Goal: Task Accomplishment & Management: Use online tool/utility

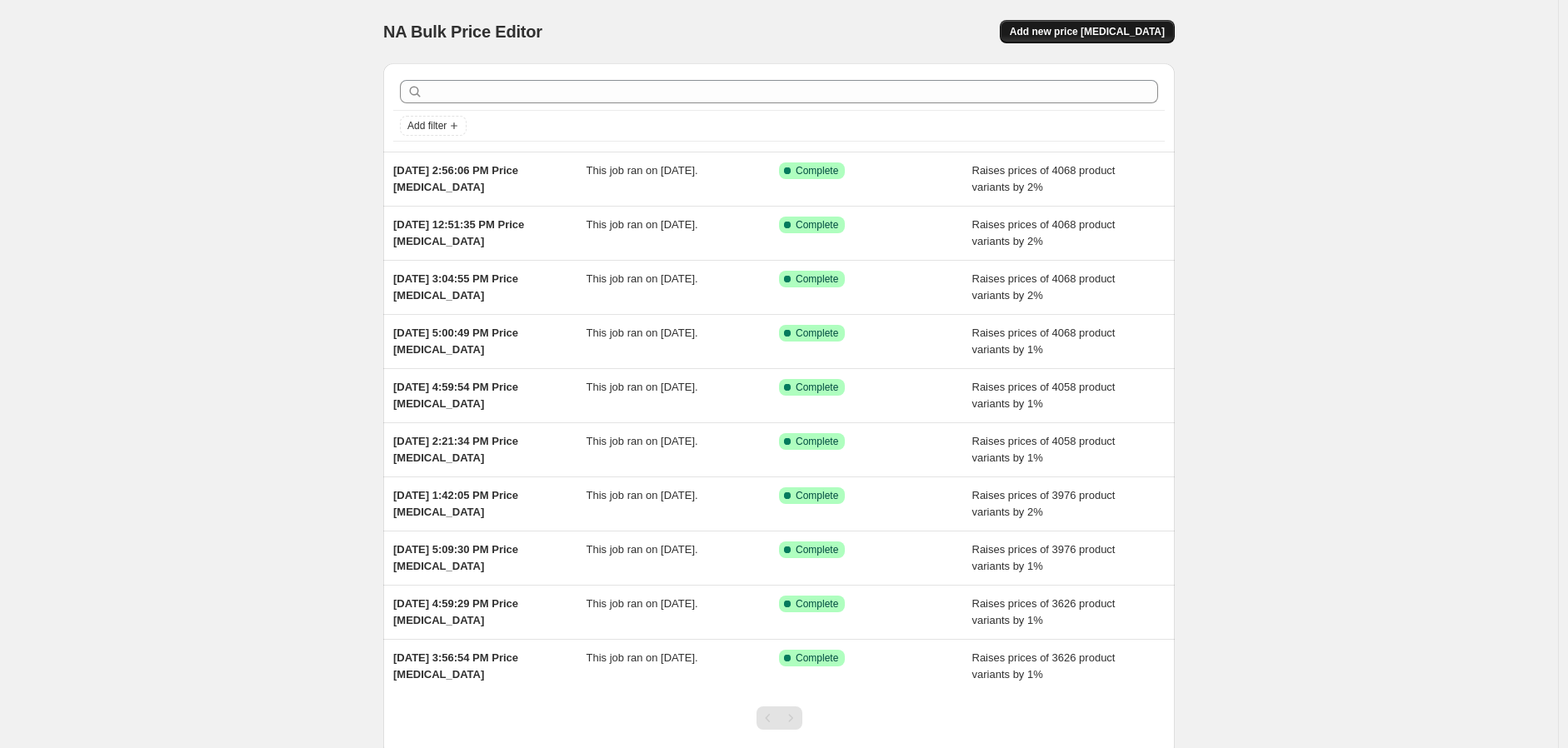
click at [1151, 38] on span "Add new price [MEDICAL_DATA]" at bounding box center [1087, 32] width 155 height 13
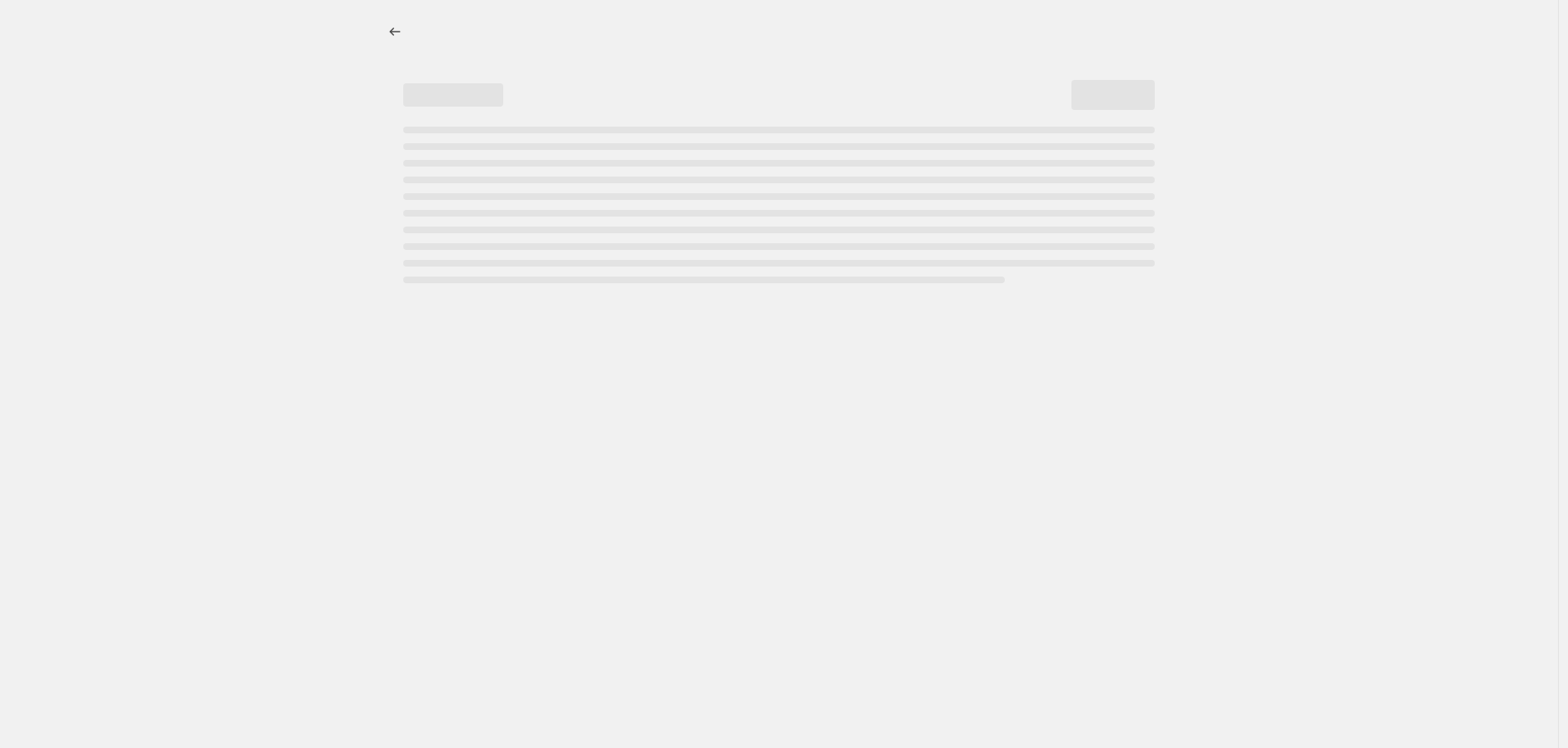
select select "percentage"
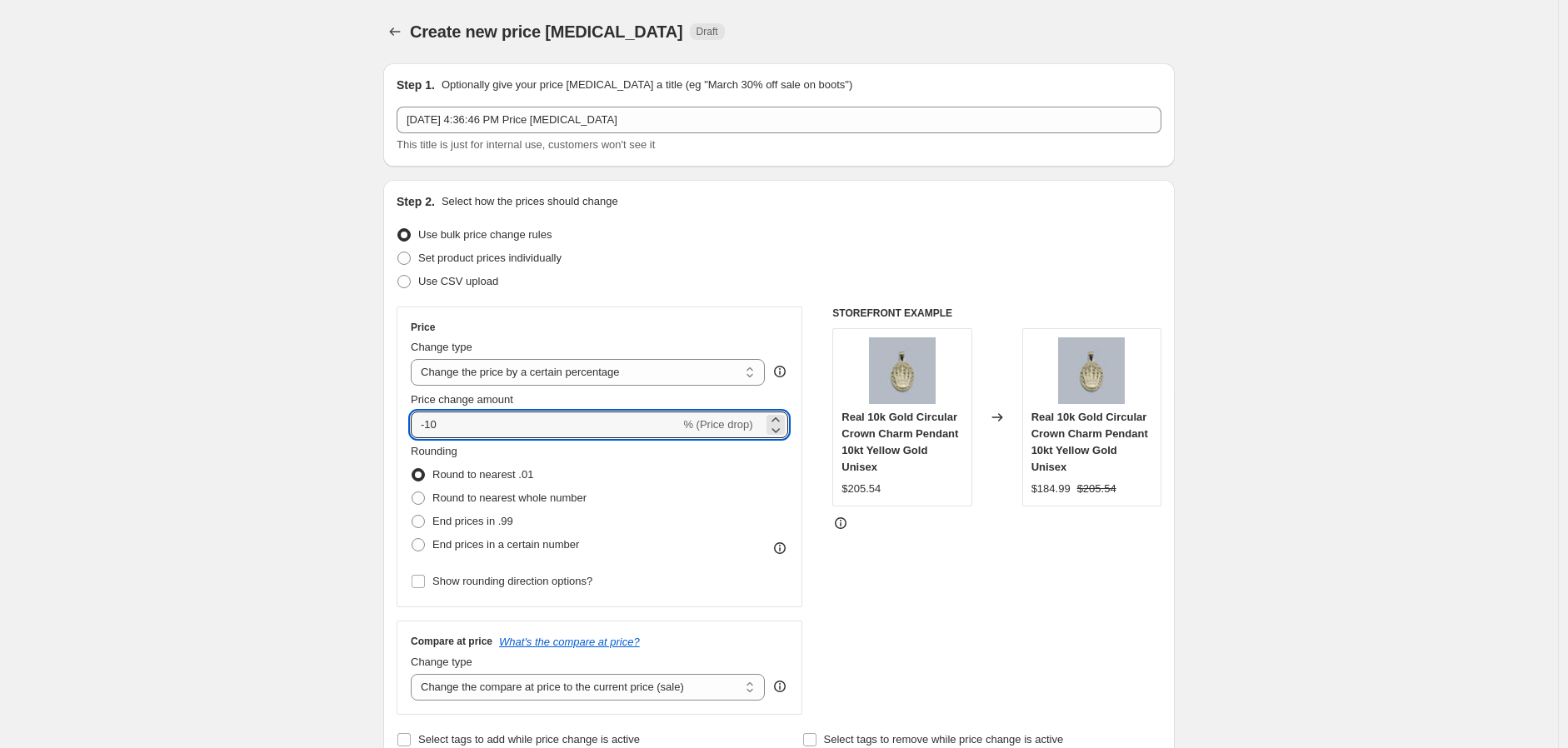
drag, startPoint x: 453, startPoint y: 426, endPoint x: 388, endPoint y: 423, distance: 65.1
click at [388, 423] on div "Step 2. Select how the prices should change Use bulk price change rules Set pro…" at bounding box center [779, 472] width 792 height 585
type input "1"
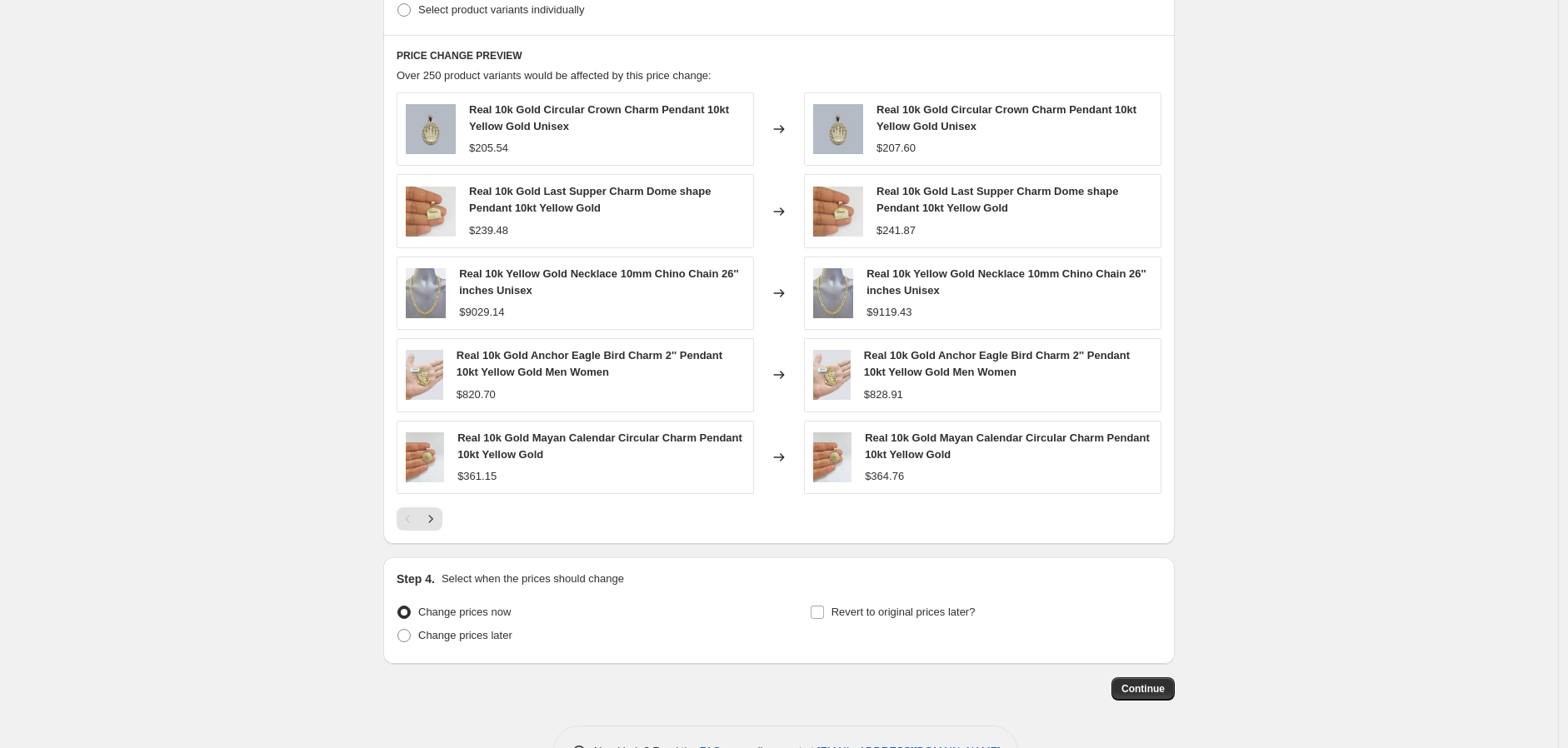
scroll to position [946, 0]
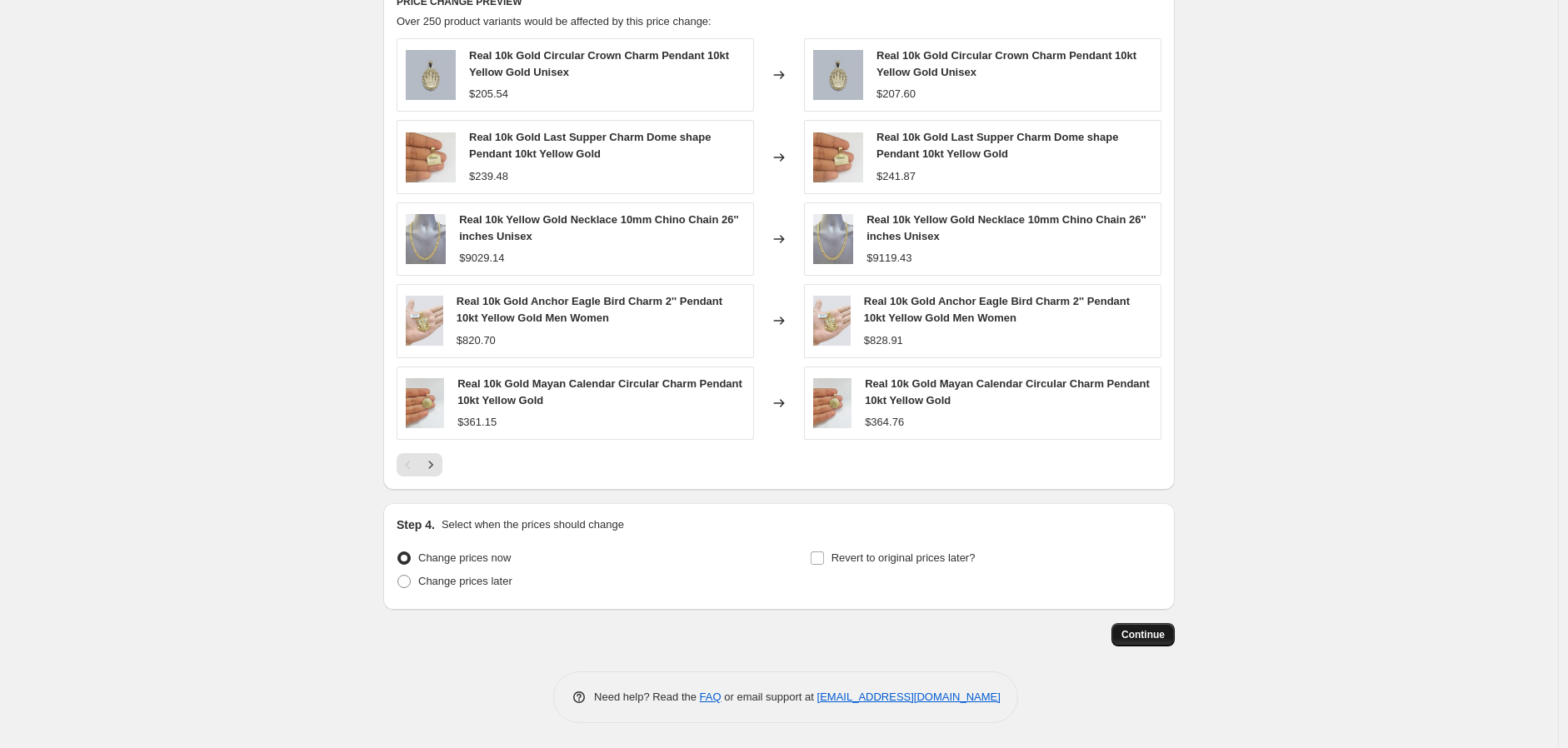
click at [1156, 637] on span "Continue" at bounding box center [1143, 635] width 43 height 13
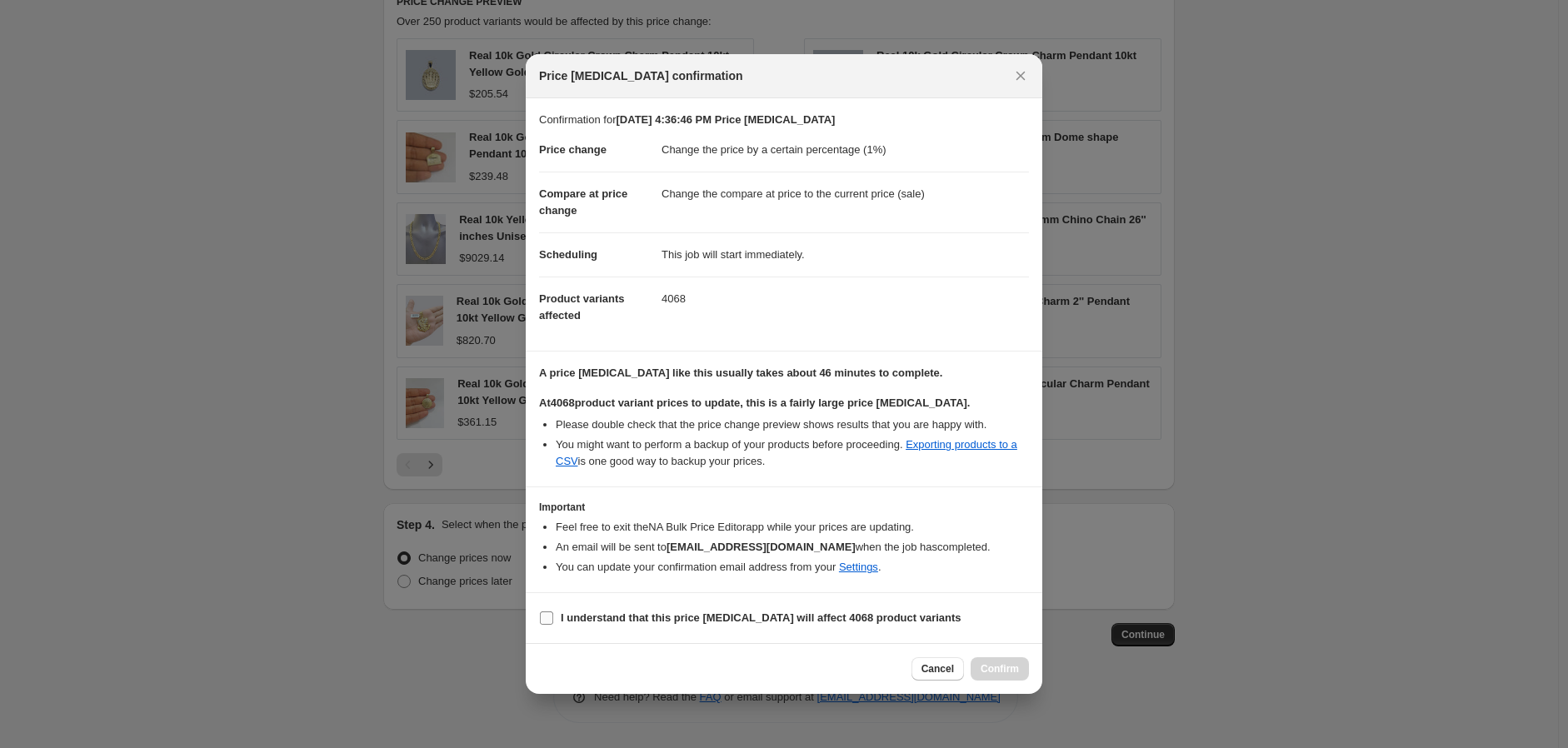
click at [540, 622] on input "I understand that this price [MEDICAL_DATA] will affect 4068 product variants" at bounding box center [546, 618] width 13 height 13
checkbox input "true"
click at [990, 671] on span "Confirm" at bounding box center [1000, 668] width 39 height 13
